Goal: Find specific page/section: Find specific page/section

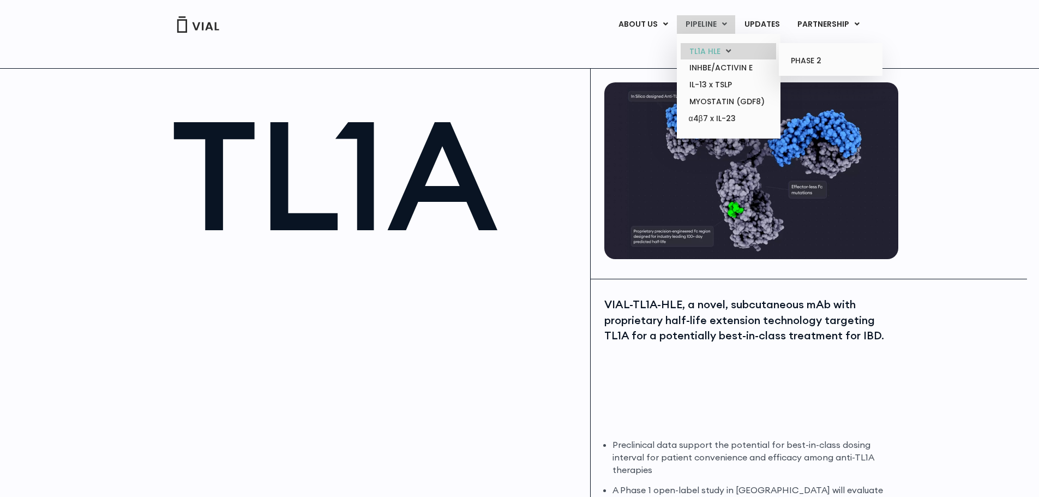
click at [707, 50] on link "TL1A HLE" at bounding box center [728, 51] width 95 height 17
click at [807, 56] on link "PHASE 2" at bounding box center [830, 60] width 95 height 17
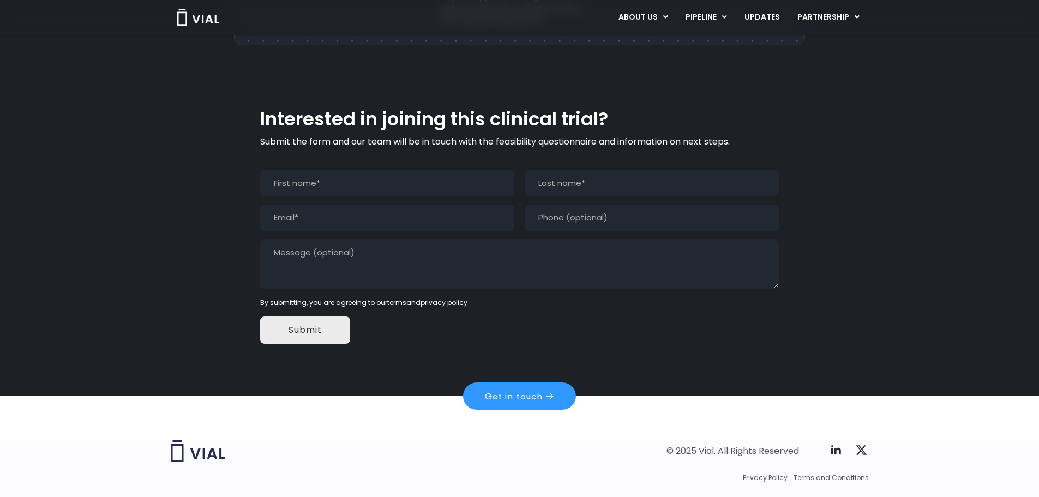
scroll to position [1002, 0]
